Goal: Find specific page/section: Find specific page/section

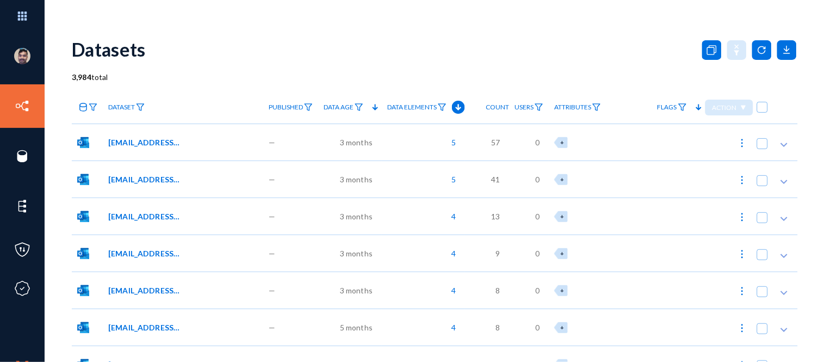
click at [187, 60] on div "Datasets" at bounding box center [435, 49] width 726 height 44
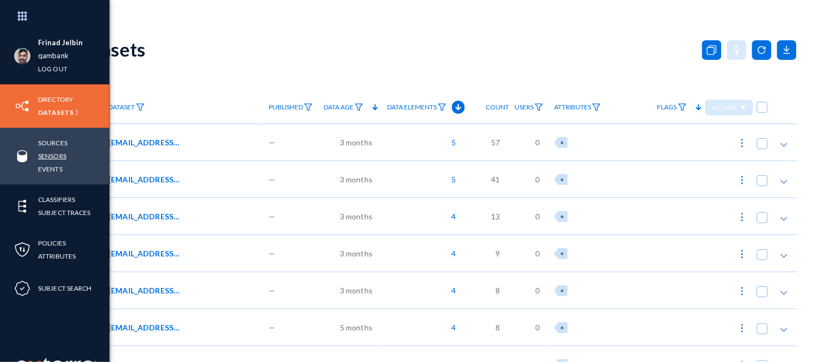
click at [51, 156] on link "Sensors" at bounding box center [52, 156] width 28 height 13
